Goal: Information Seeking & Learning: Learn about a topic

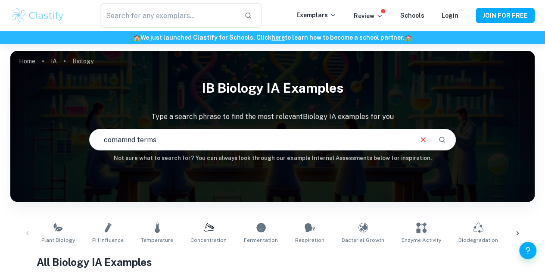
type input "comamnd terms"
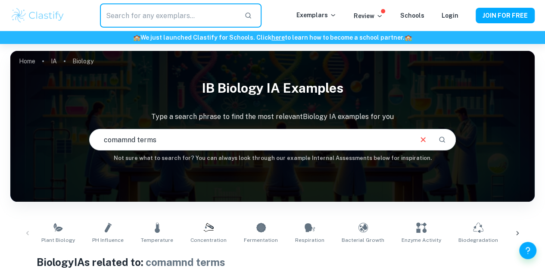
click at [199, 15] on input "text" at bounding box center [169, 15] width 138 height 24
type input "biology command terms"
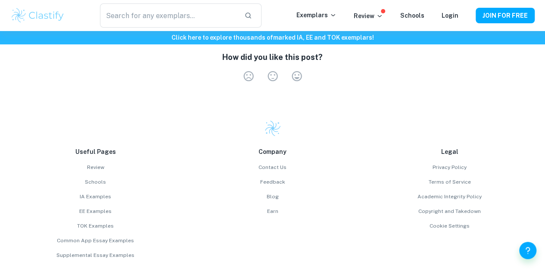
scroll to position [2631, 0]
